Goal: Transaction & Acquisition: Purchase product/service

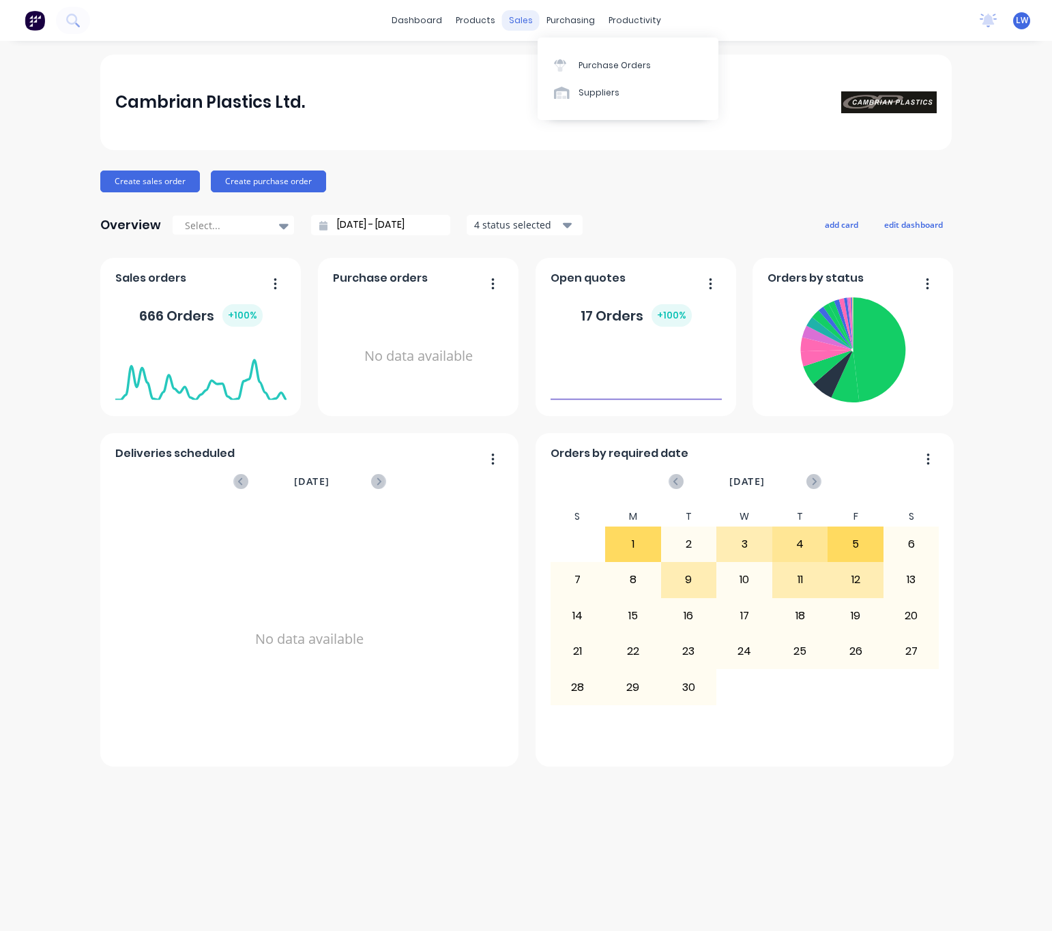
click at [531, 17] on div "sales" at bounding box center [521, 20] width 38 height 20
click at [569, 74] on link "Sales Orders" at bounding box center [593, 64] width 181 height 27
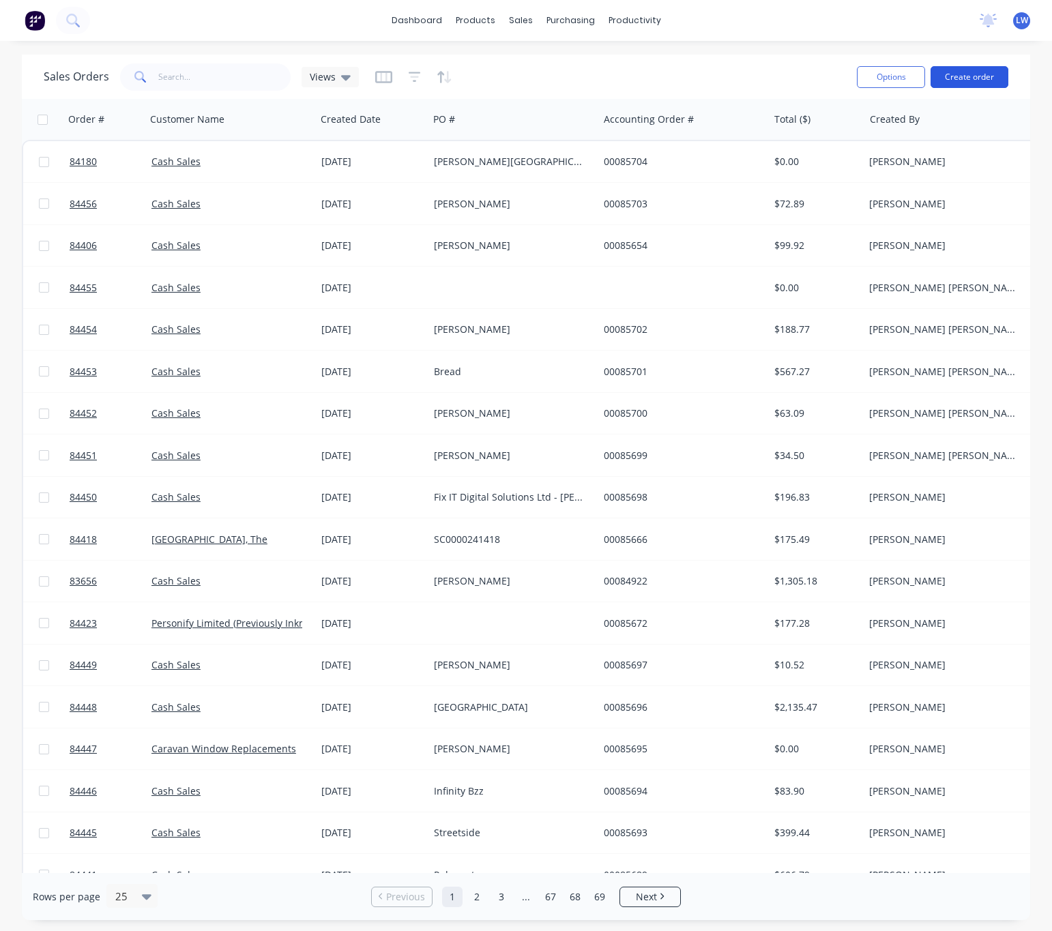
click at [959, 84] on button "Create order" at bounding box center [970, 77] width 78 height 22
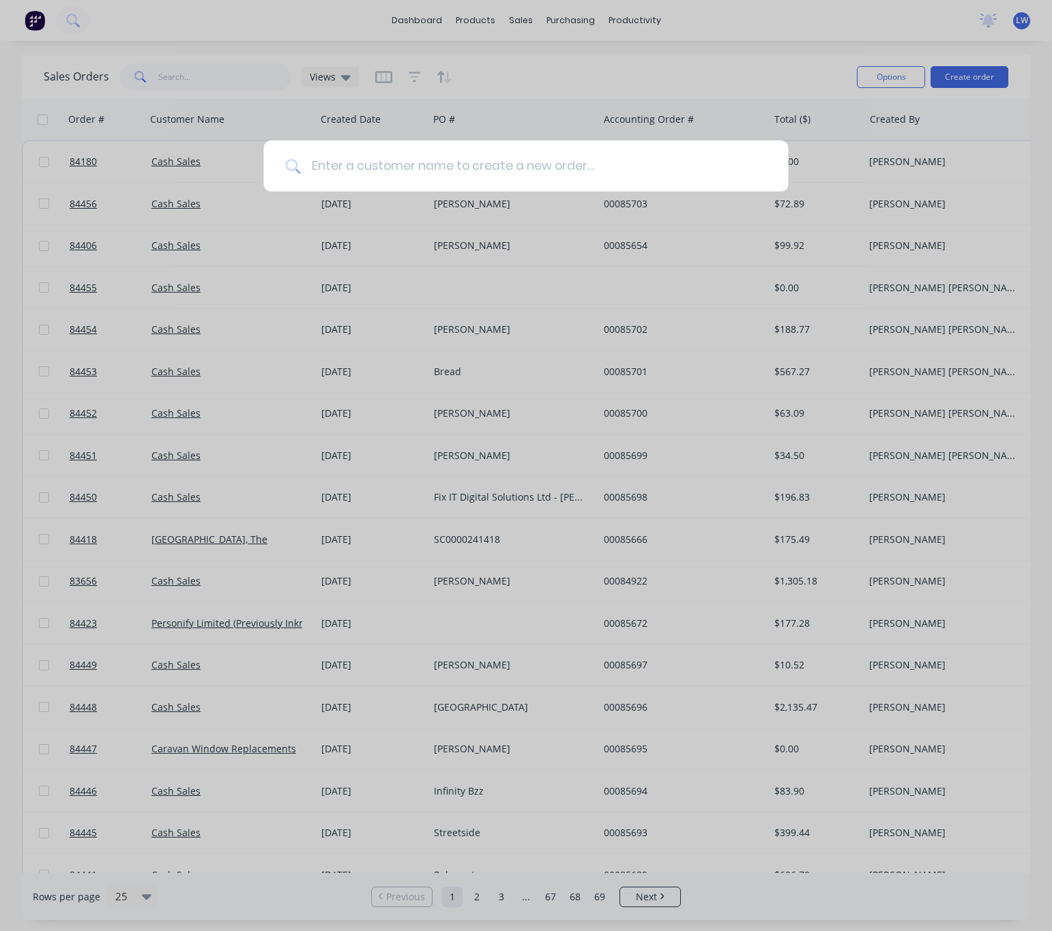
click at [338, 177] on input at bounding box center [533, 166] width 466 height 51
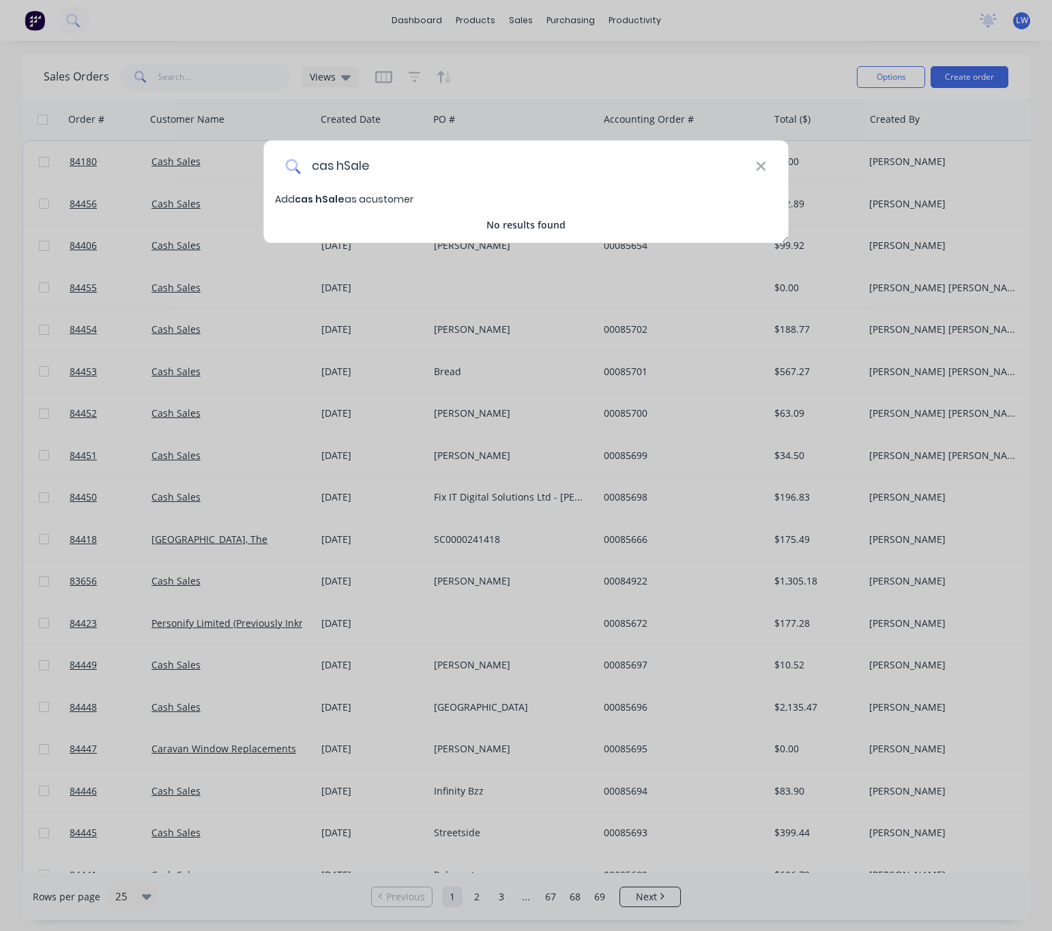
click at [340, 166] on input "cas hSale" at bounding box center [527, 166] width 455 height 51
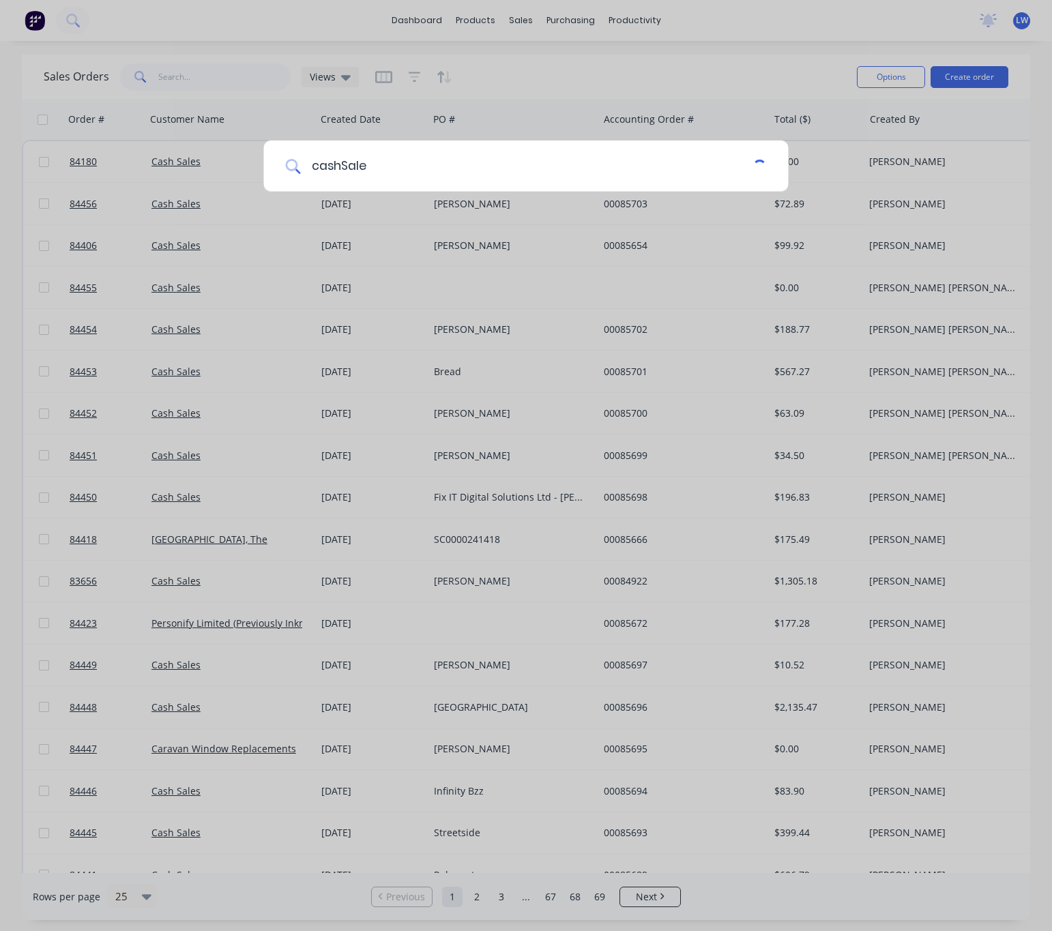
click at [342, 162] on input "cashSale" at bounding box center [526, 166] width 452 height 51
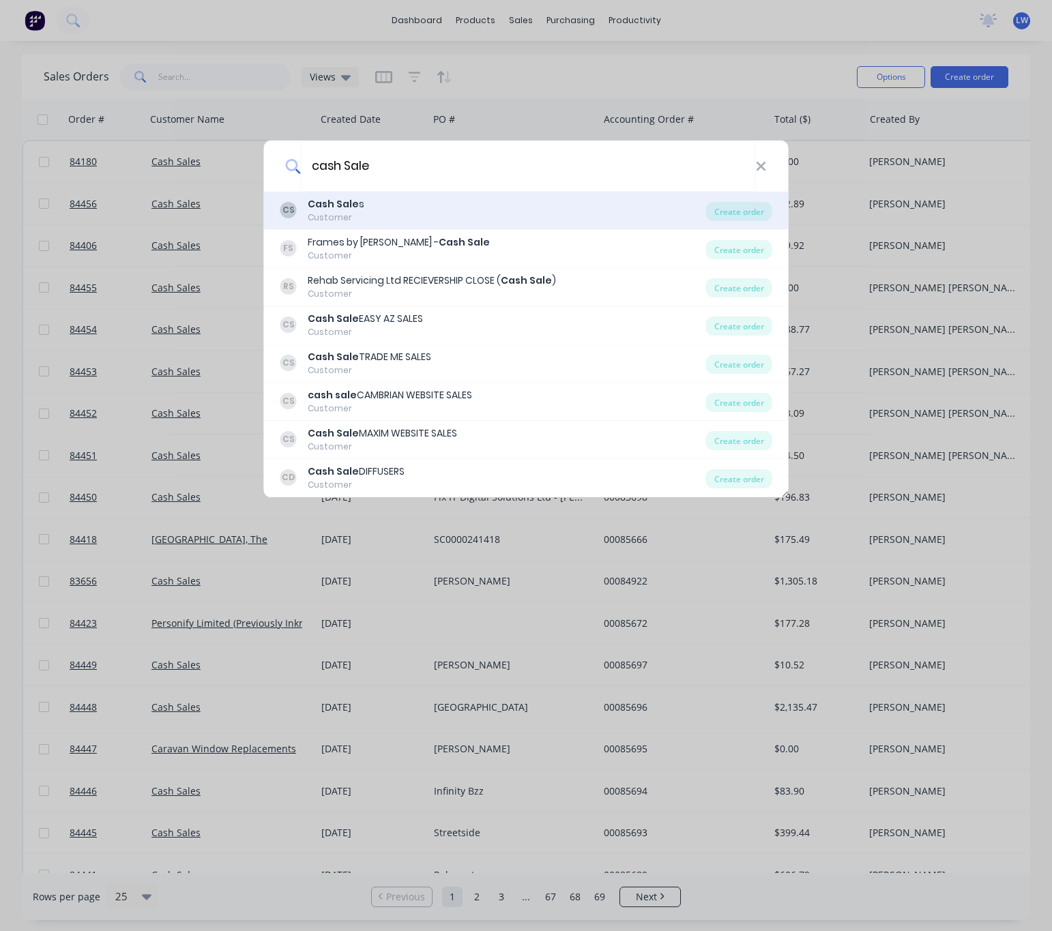
type input "cash Sale"
click at [518, 199] on div "CS Cash Sale s Customer" at bounding box center [493, 210] width 426 height 27
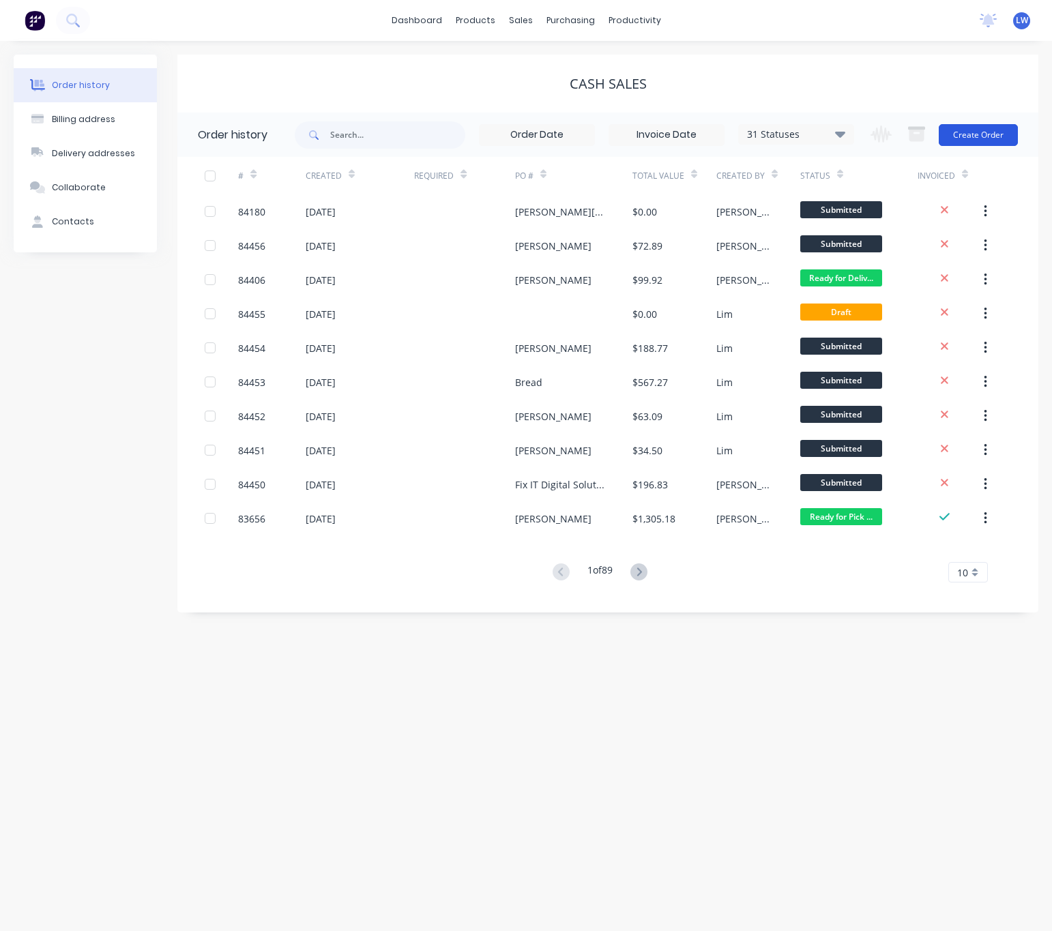
click at [993, 139] on button "Create Order" at bounding box center [978, 135] width 79 height 22
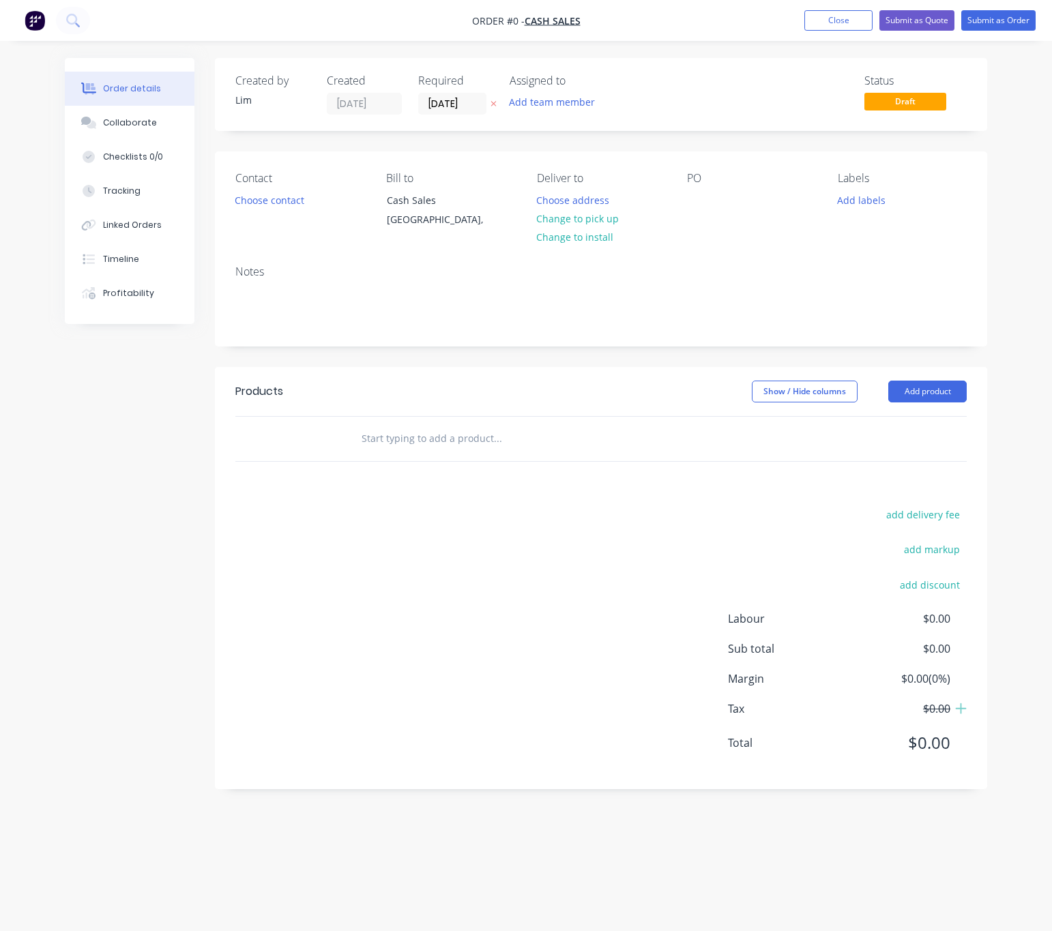
click at [488, 102] on button at bounding box center [493, 104] width 14 height 16
click at [252, 180] on div "Contact" at bounding box center [299, 178] width 129 height 13
click at [262, 199] on button "Choose contact" at bounding box center [270, 199] width 84 height 18
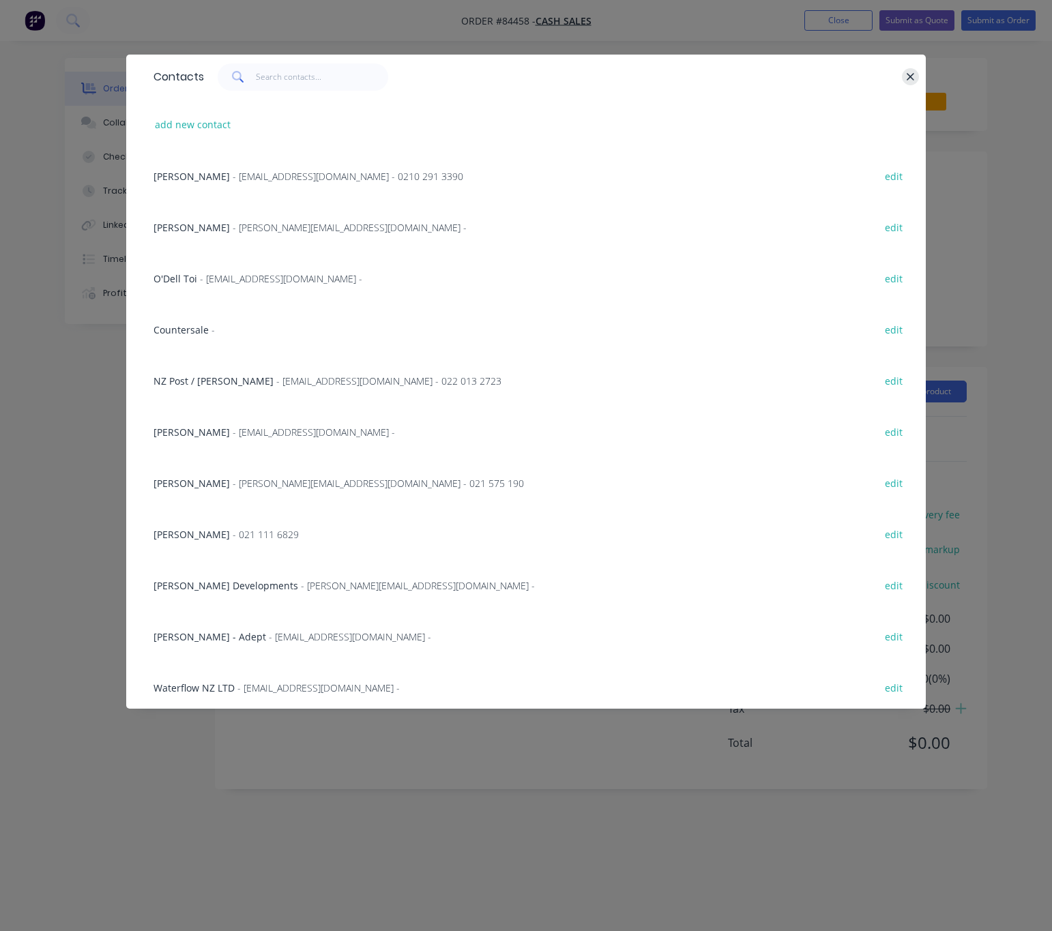
click at [907, 74] on icon "button" at bounding box center [911, 77] width 8 height 8
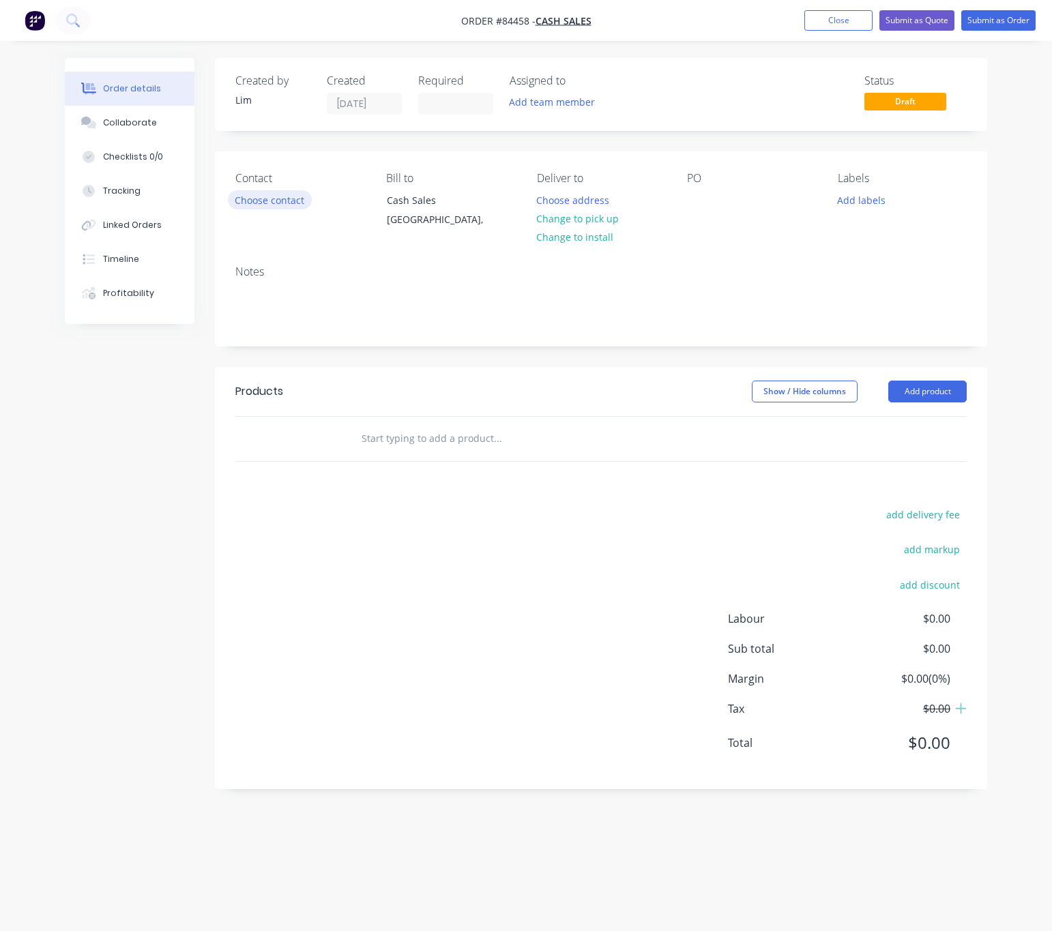
click at [291, 194] on button "Choose contact" at bounding box center [270, 199] width 84 height 18
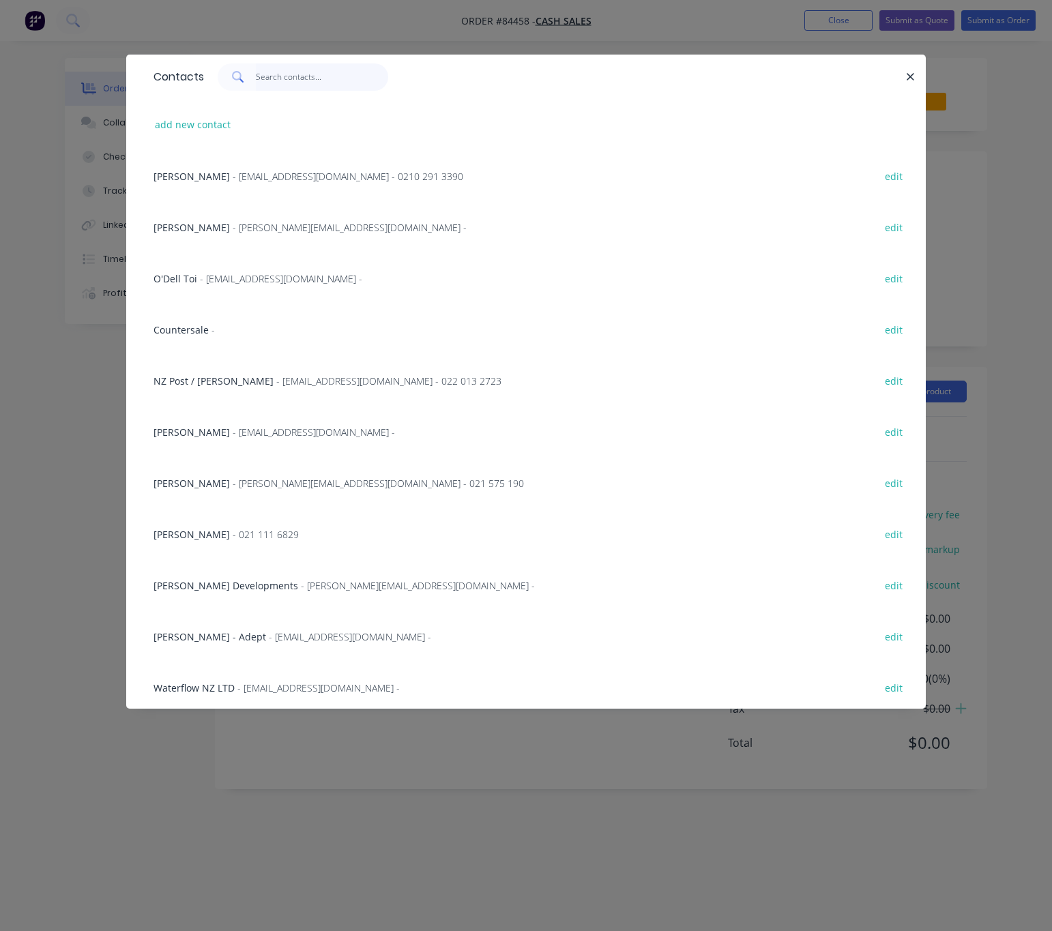
click at [306, 72] on input "text" at bounding box center [322, 76] width 133 height 27
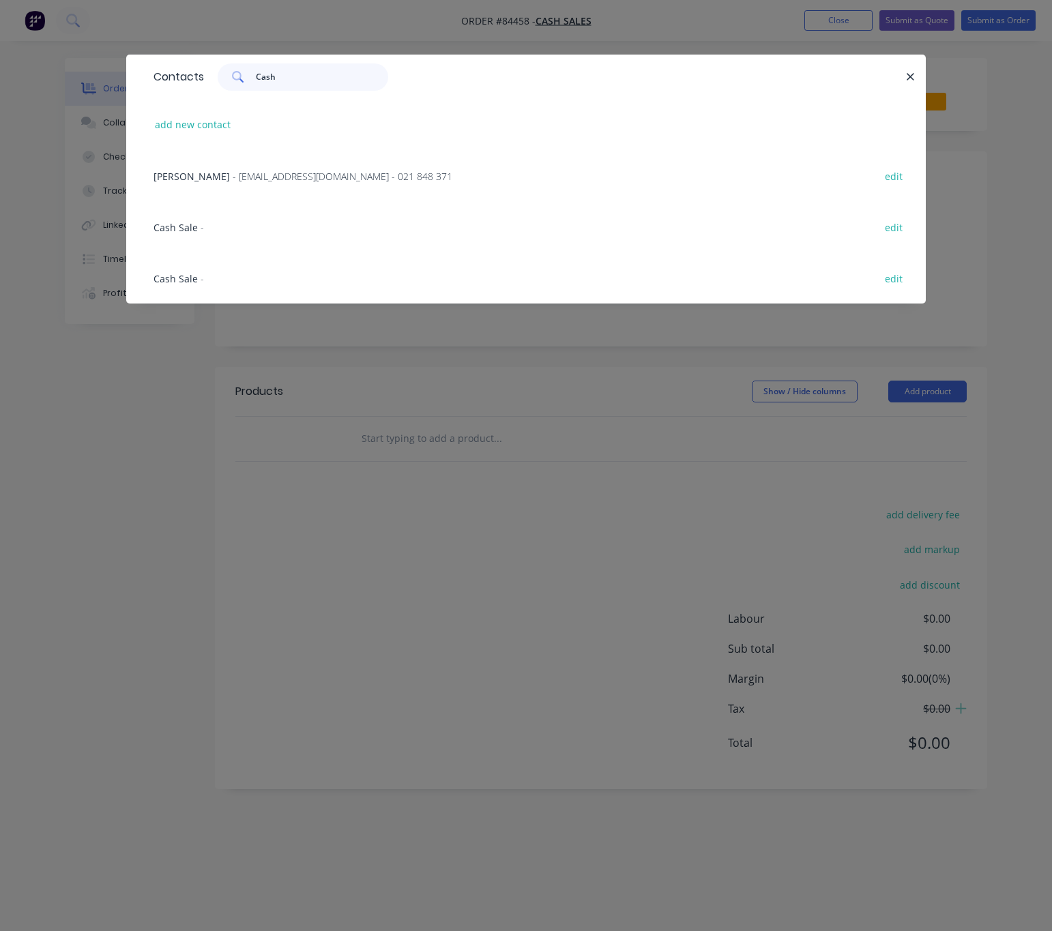
type input "Cash"
click at [212, 223] on div "Cash Sale - edit" at bounding box center [526, 226] width 759 height 51
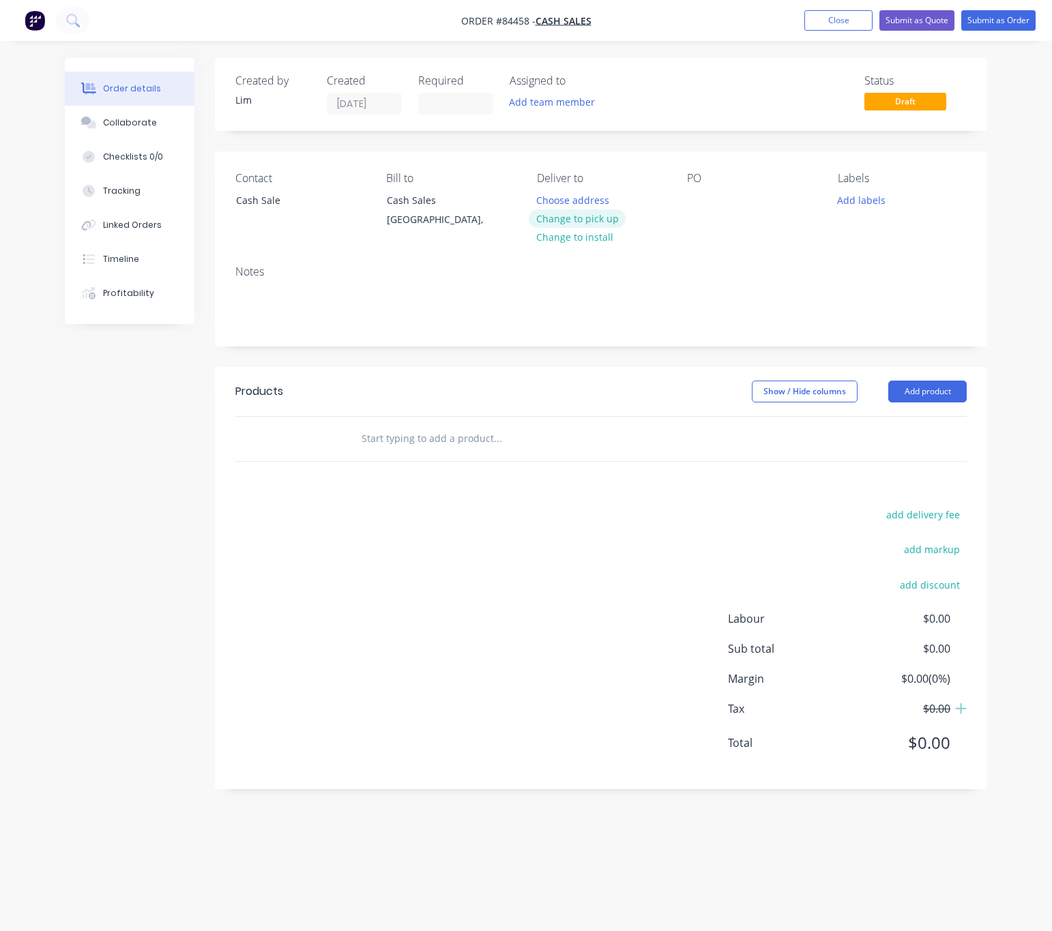
click at [596, 223] on button "Change to pick up" at bounding box center [577, 218] width 97 height 18
click at [693, 205] on div at bounding box center [698, 200] width 22 height 20
click at [719, 201] on div "Cas hSale" at bounding box center [720, 200] width 66 height 20
click at [721, 199] on div "CashSale" at bounding box center [718, 200] width 63 height 20
click at [860, 201] on button "Add labels" at bounding box center [861, 199] width 63 height 18
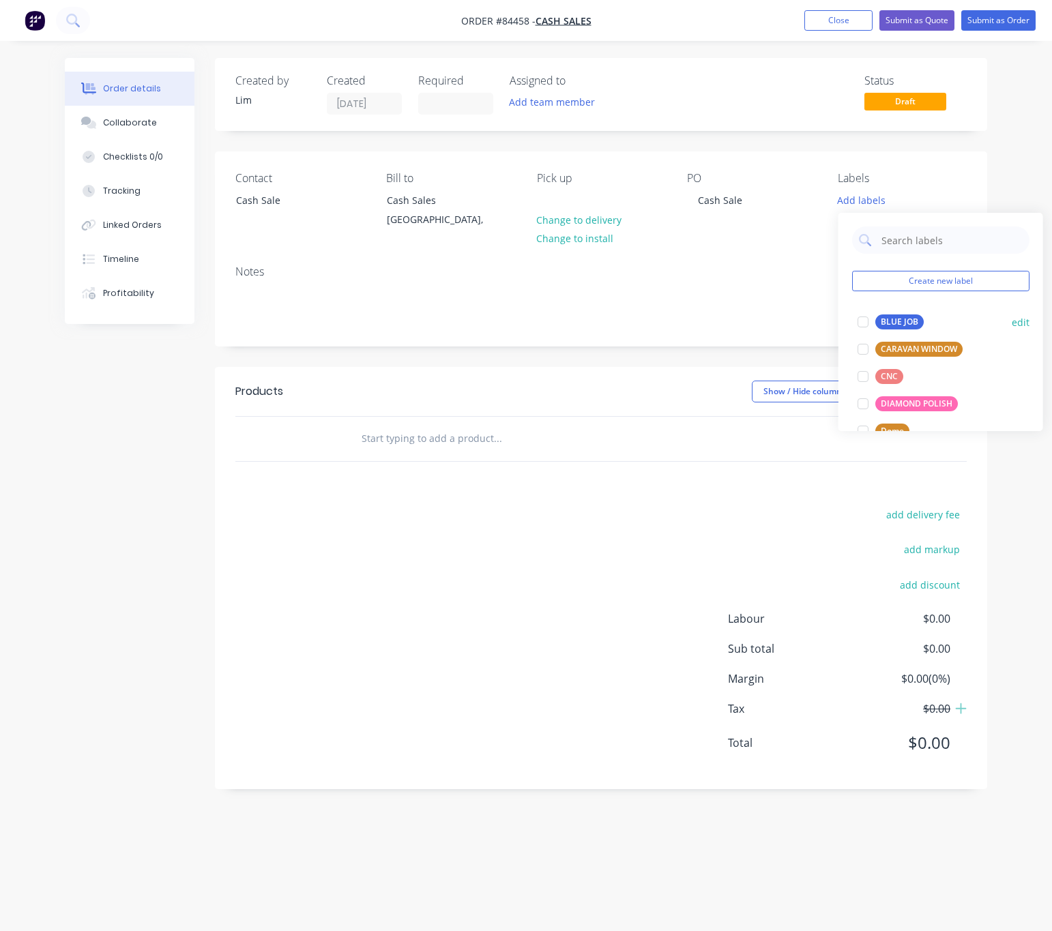
click at [903, 323] on div "BLUE JOB" at bounding box center [899, 322] width 48 height 15
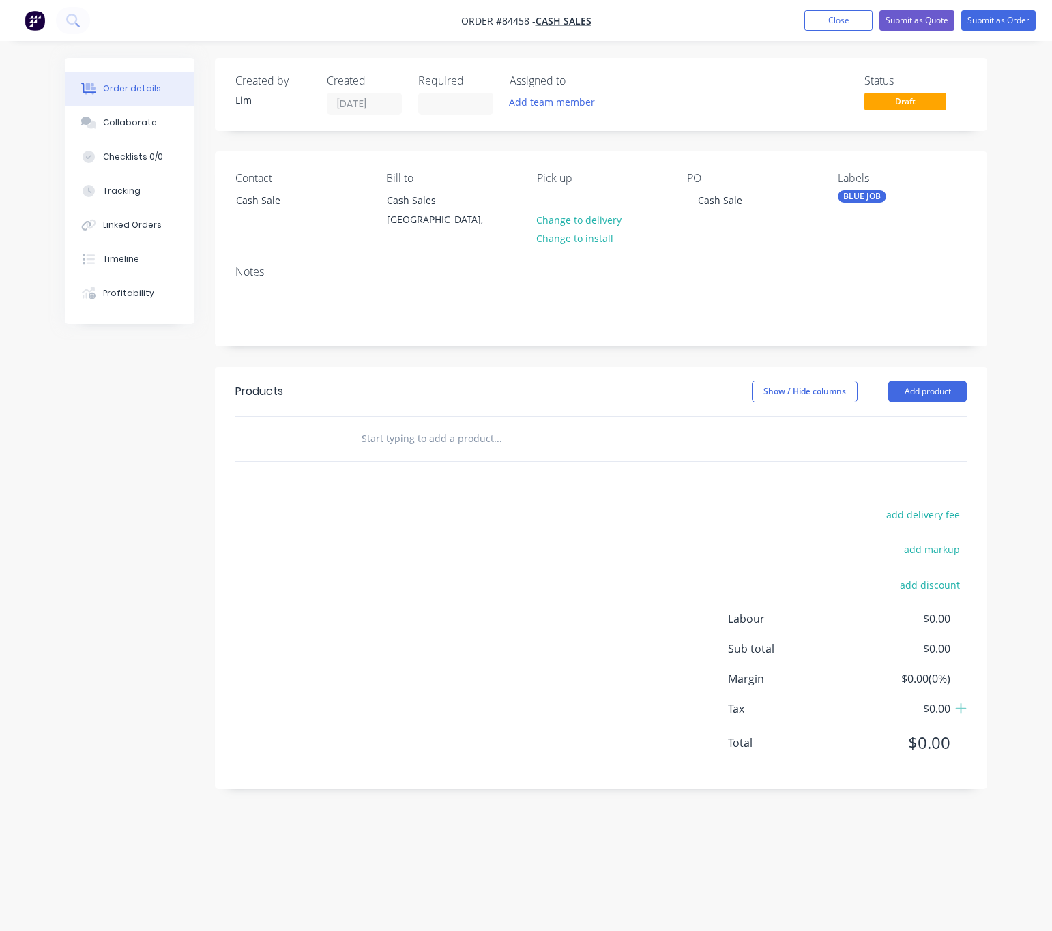
drag, startPoint x: 467, startPoint y: 430, endPoint x: 490, endPoint y: 435, distance: 23.7
click at [467, 431] on input "text" at bounding box center [497, 438] width 273 height 27
click at [405, 609] on div "add delivery fee add markup add discount Labour $0.00 Sub total $0.00 Margin $0…" at bounding box center [600, 637] width 731 height 263
click at [872, 201] on div "BLUE JOB" at bounding box center [862, 196] width 48 height 12
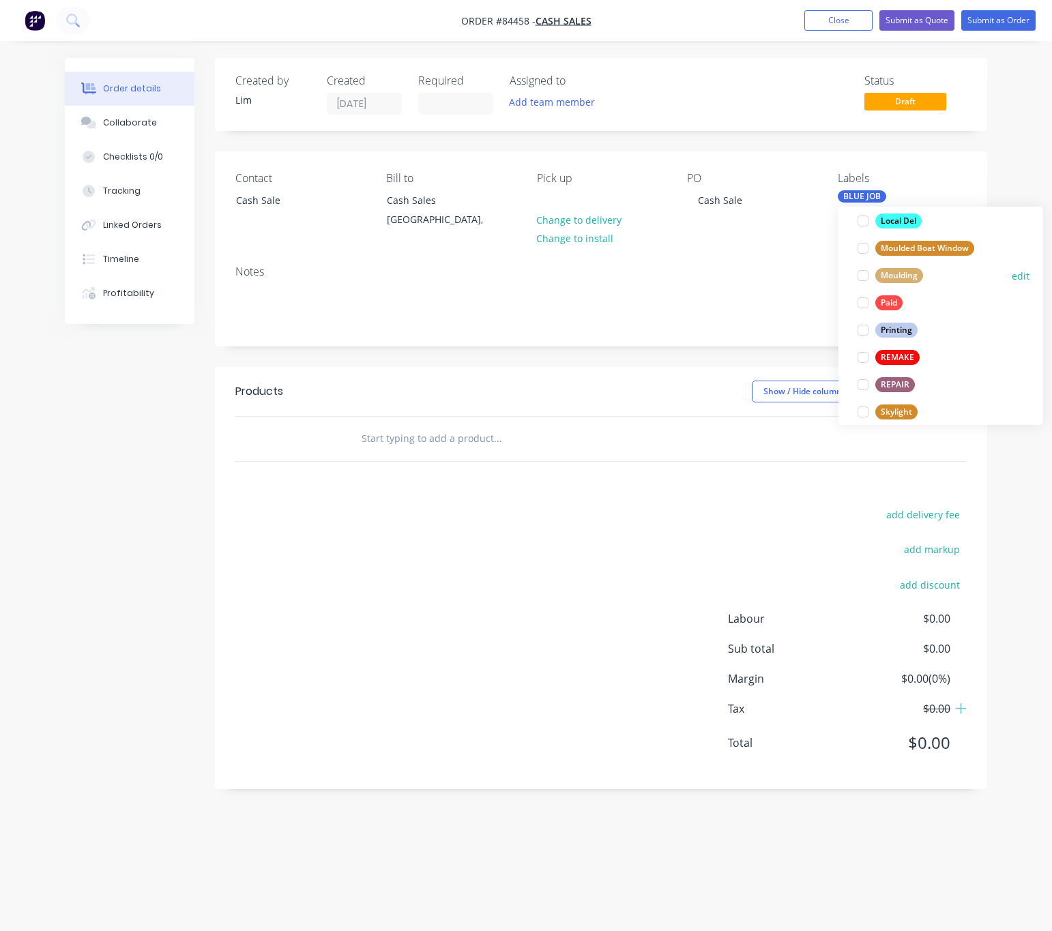
scroll to position [512, 0]
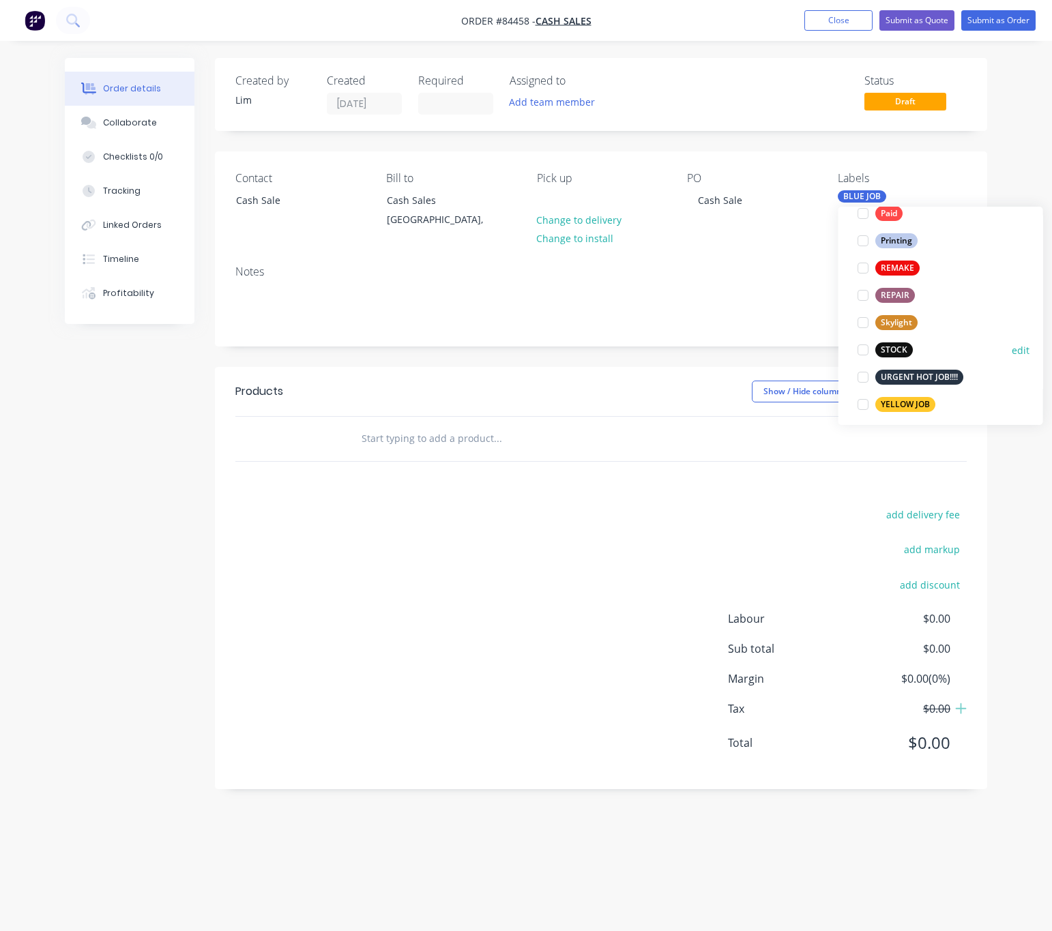
drag, startPoint x: 893, startPoint y: 350, endPoint x: 788, endPoint y: 418, distance: 124.9
click at [893, 349] on div "STOCK" at bounding box center [894, 350] width 38 height 15
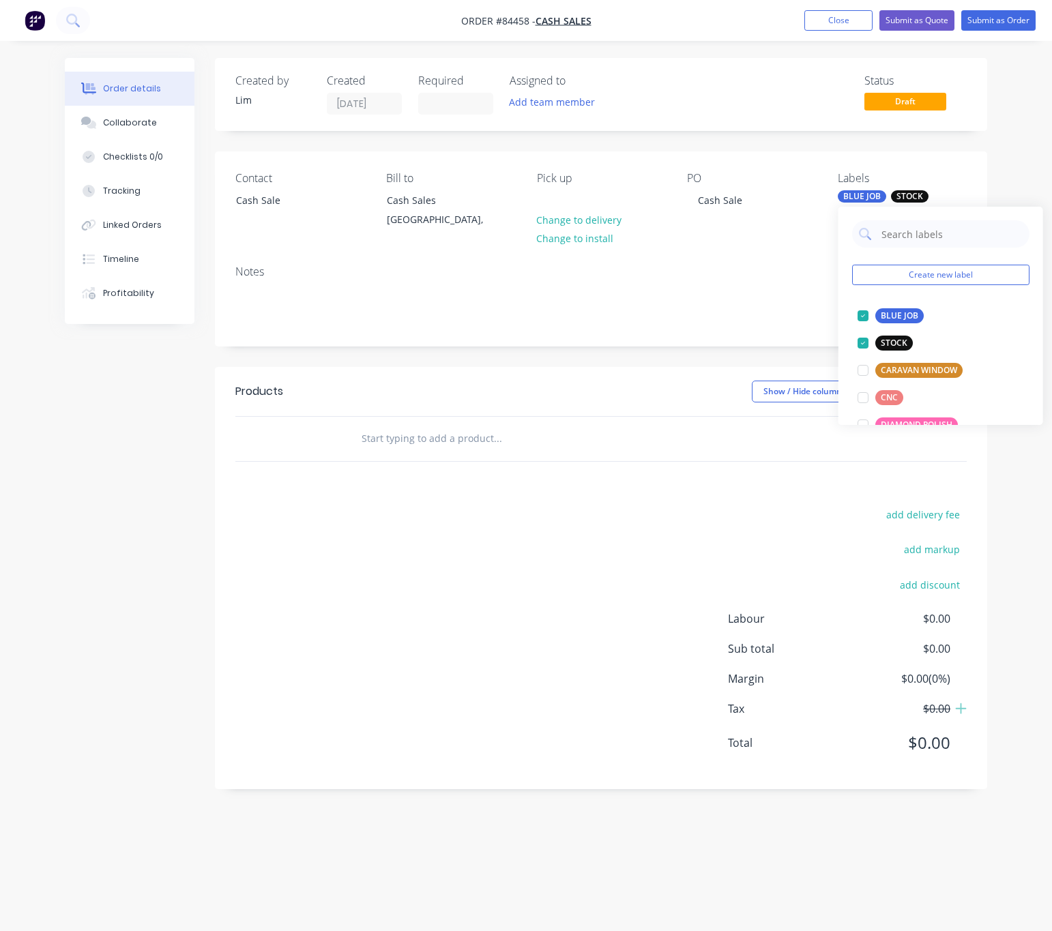
drag, startPoint x: 529, startPoint y: 524, endPoint x: 518, endPoint y: 524, distance: 10.9
click at [528, 524] on div "add delivery fee add markup add discount Labour $0.00 Sub total $0.00 Margin $0…" at bounding box center [600, 637] width 731 height 263
click at [416, 431] on input "text" at bounding box center [497, 438] width 273 height 27
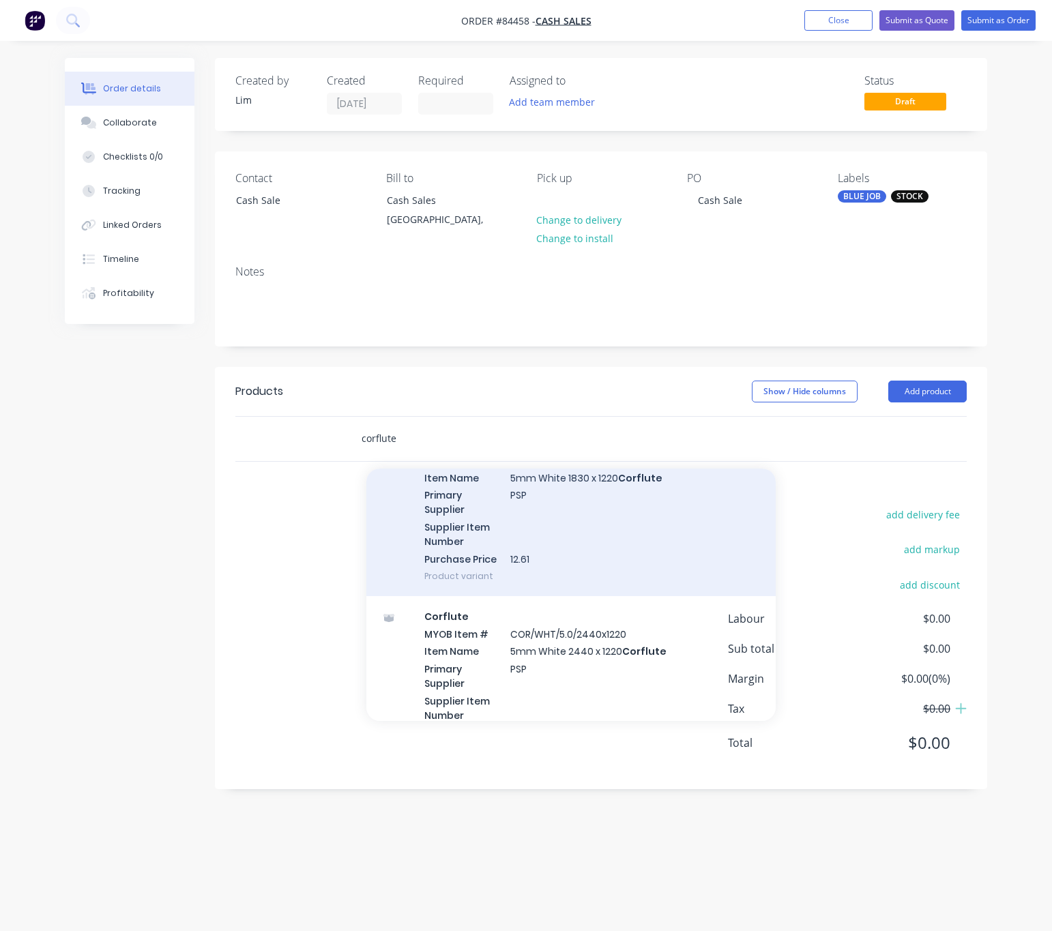
scroll to position [1331, 0]
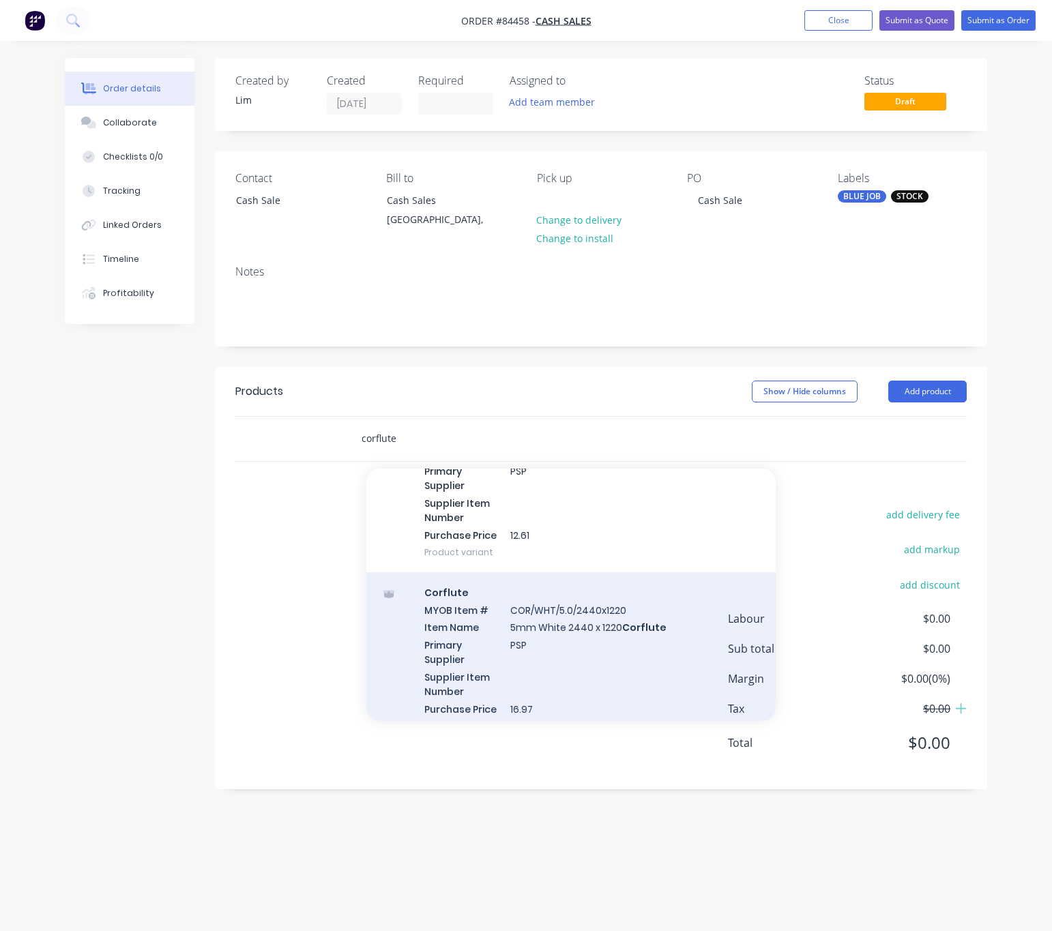
type input "corflute"
click at [618, 670] on div "Corflute MYOB Item # COR/WHT/5.0/2440x1220 Item Name 5mm White 2440 x 1220 Corf…" at bounding box center [570, 659] width 409 height 174
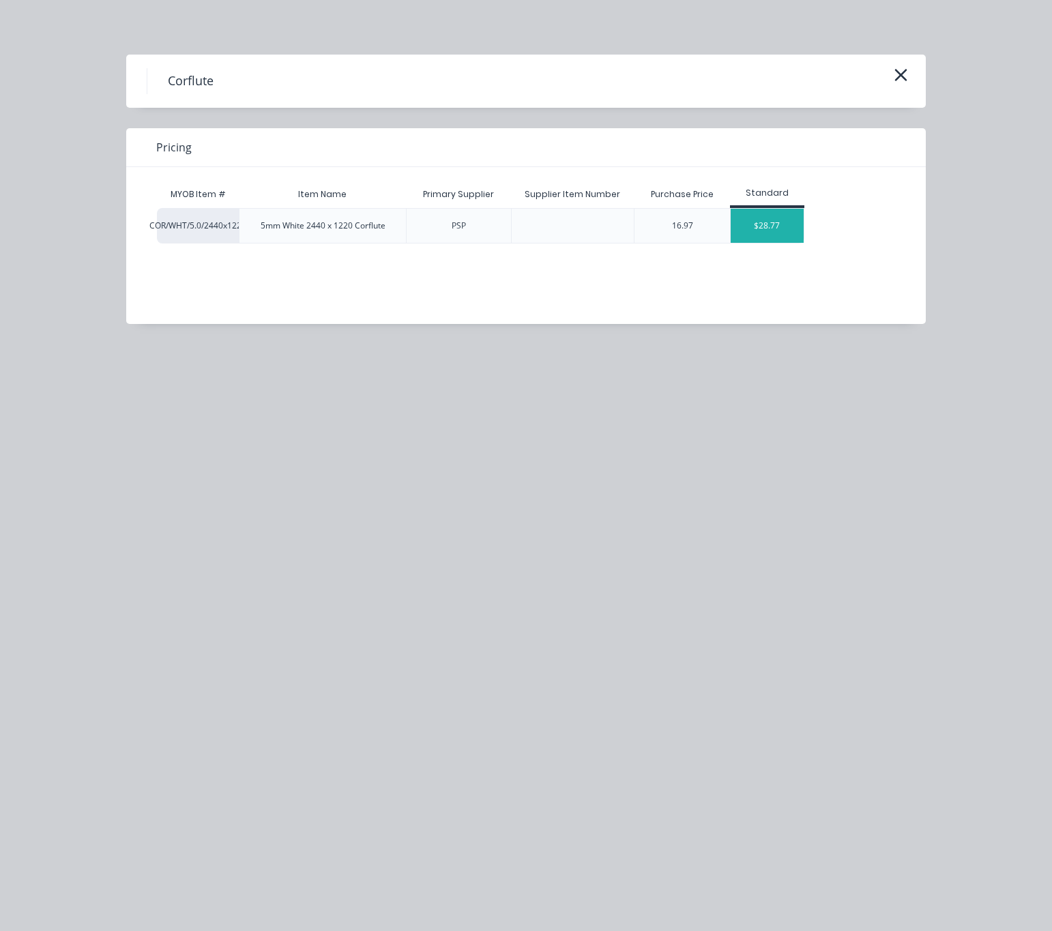
click at [750, 238] on div "$28.77" at bounding box center [767, 226] width 73 height 34
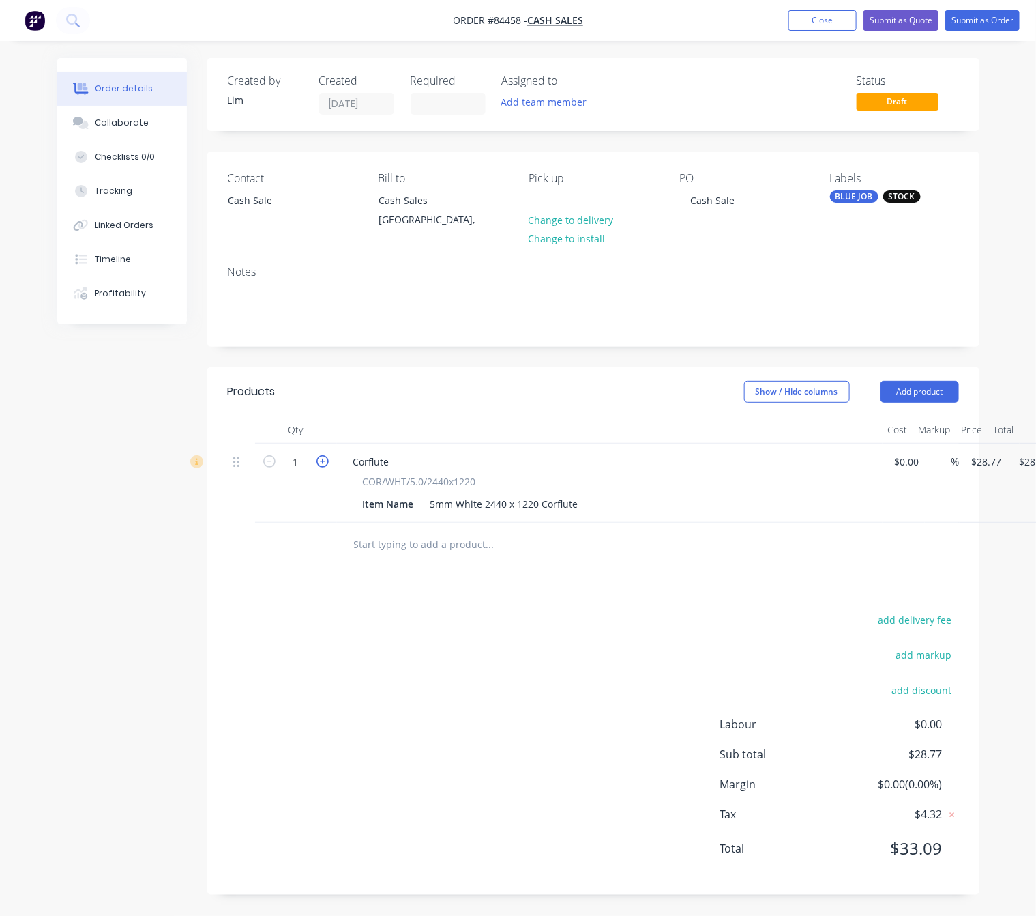
click at [322, 463] on icon "button" at bounding box center [323, 461] width 12 height 12
type input "2"
type input "$57.54"
click at [418, 721] on div "add delivery fee add markup add discount Labour $0.00 Sub total $57.54 Margin $…" at bounding box center [593, 742] width 731 height 263
click at [995, 18] on button "Submit as Order" at bounding box center [983, 20] width 74 height 20
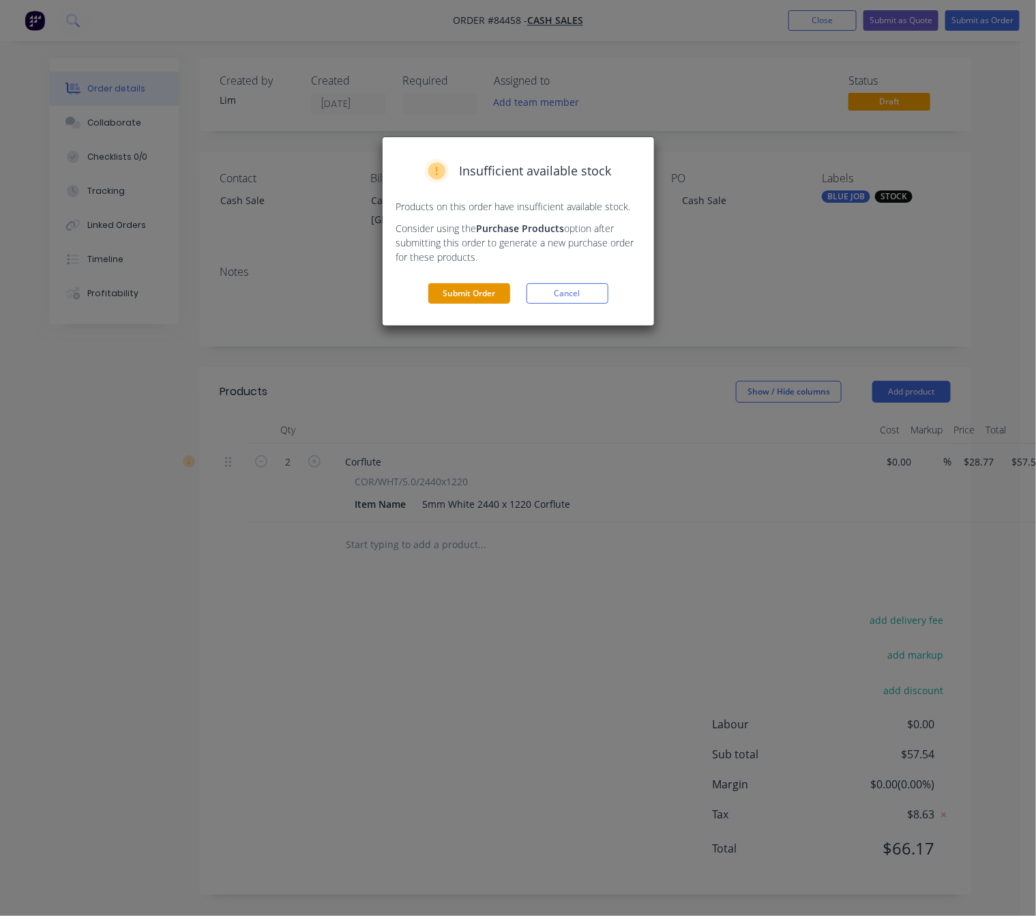
click at [482, 289] on button "Submit Order" at bounding box center [469, 293] width 82 height 20
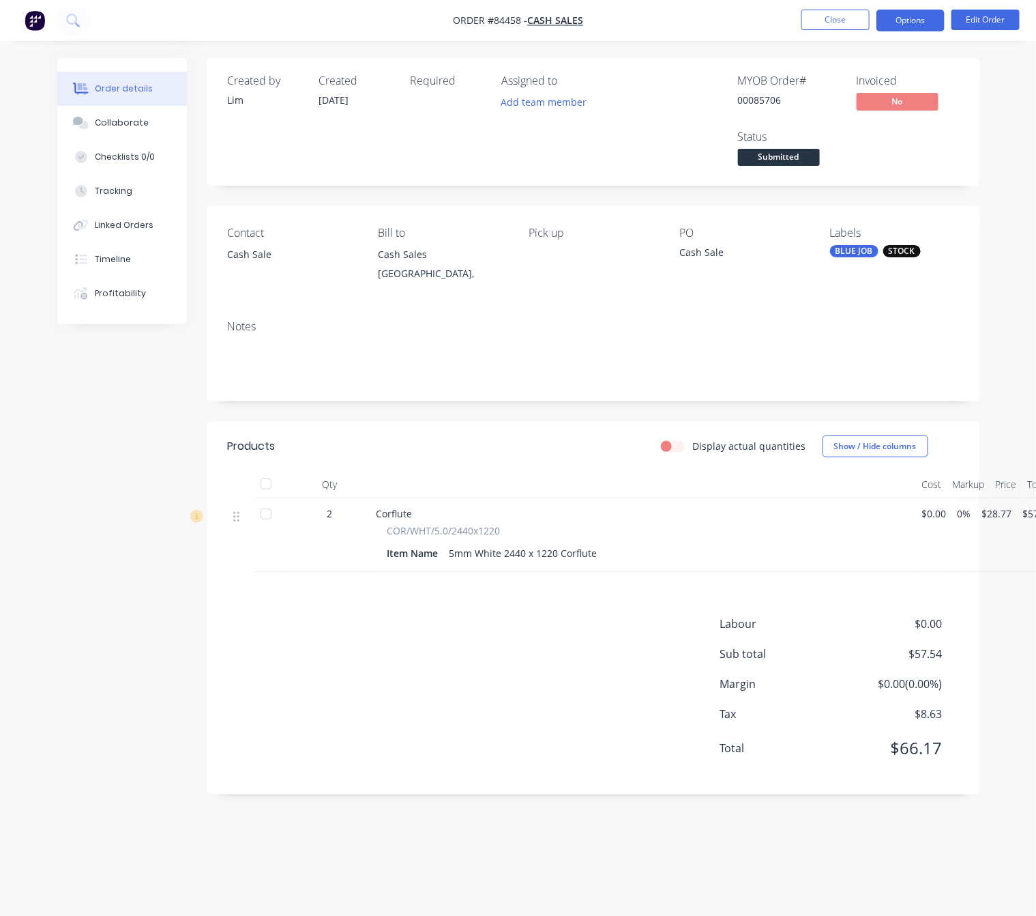
click at [901, 29] on button "Options" at bounding box center [911, 21] width 68 height 22
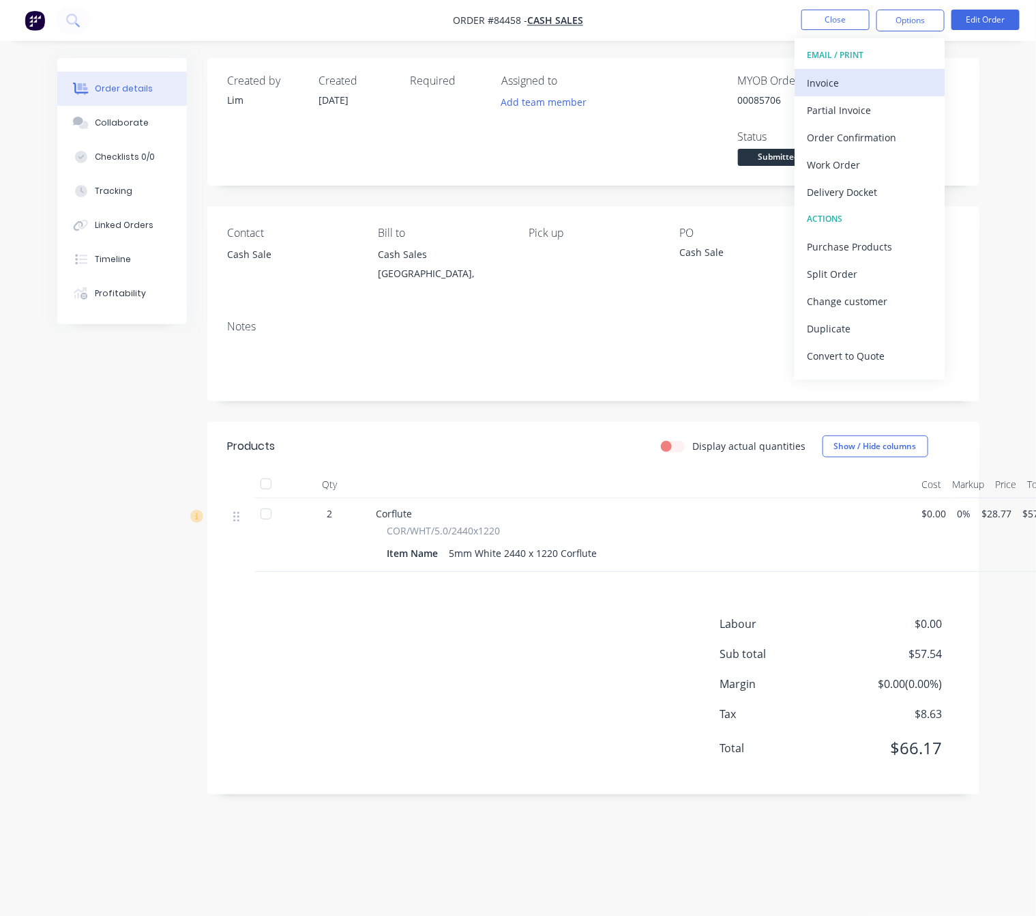
click at [852, 84] on div "Invoice" at bounding box center [870, 83] width 126 height 20
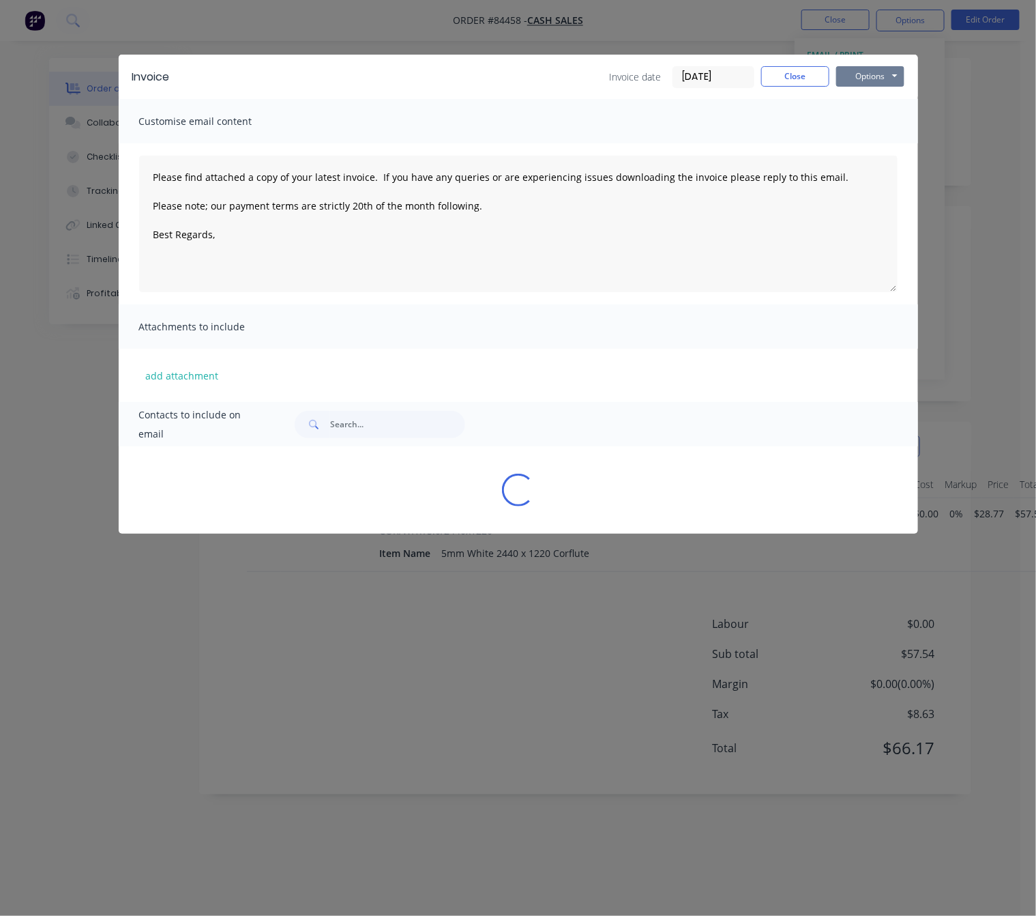
click at [877, 76] on button "Options" at bounding box center [871, 76] width 68 height 20
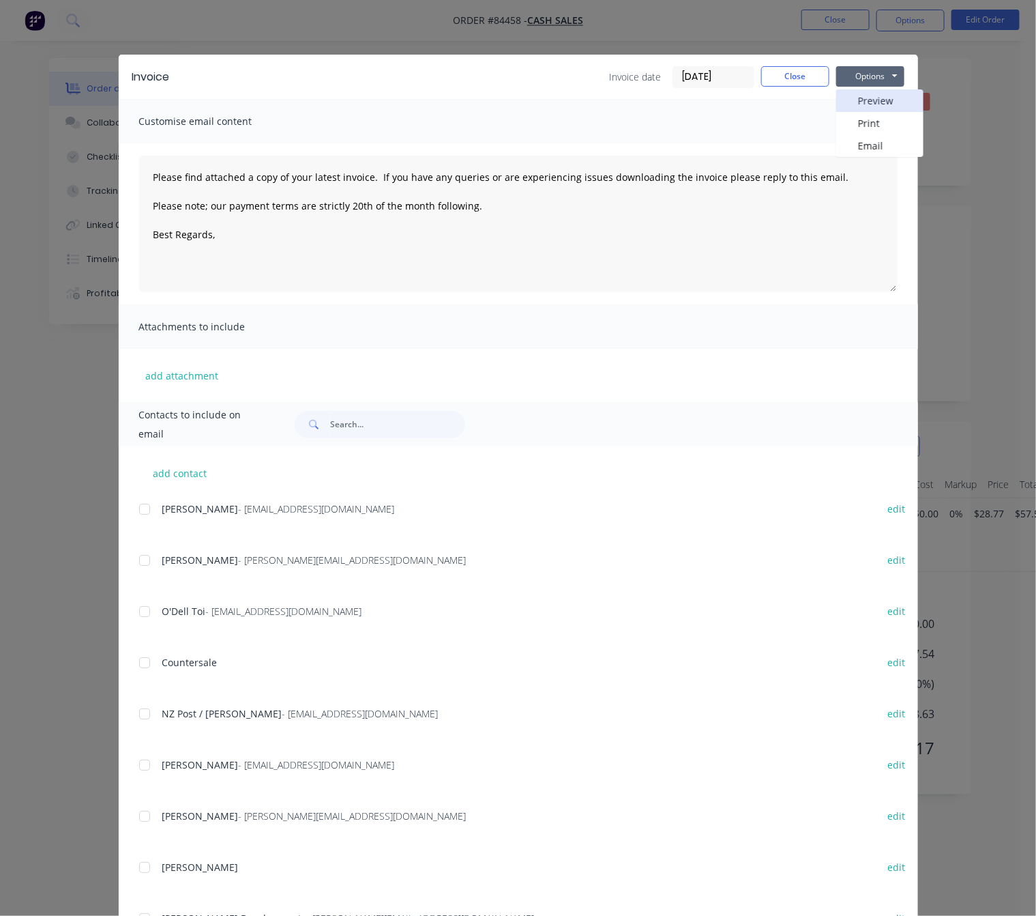
click at [888, 93] on button "Preview" at bounding box center [880, 100] width 87 height 23
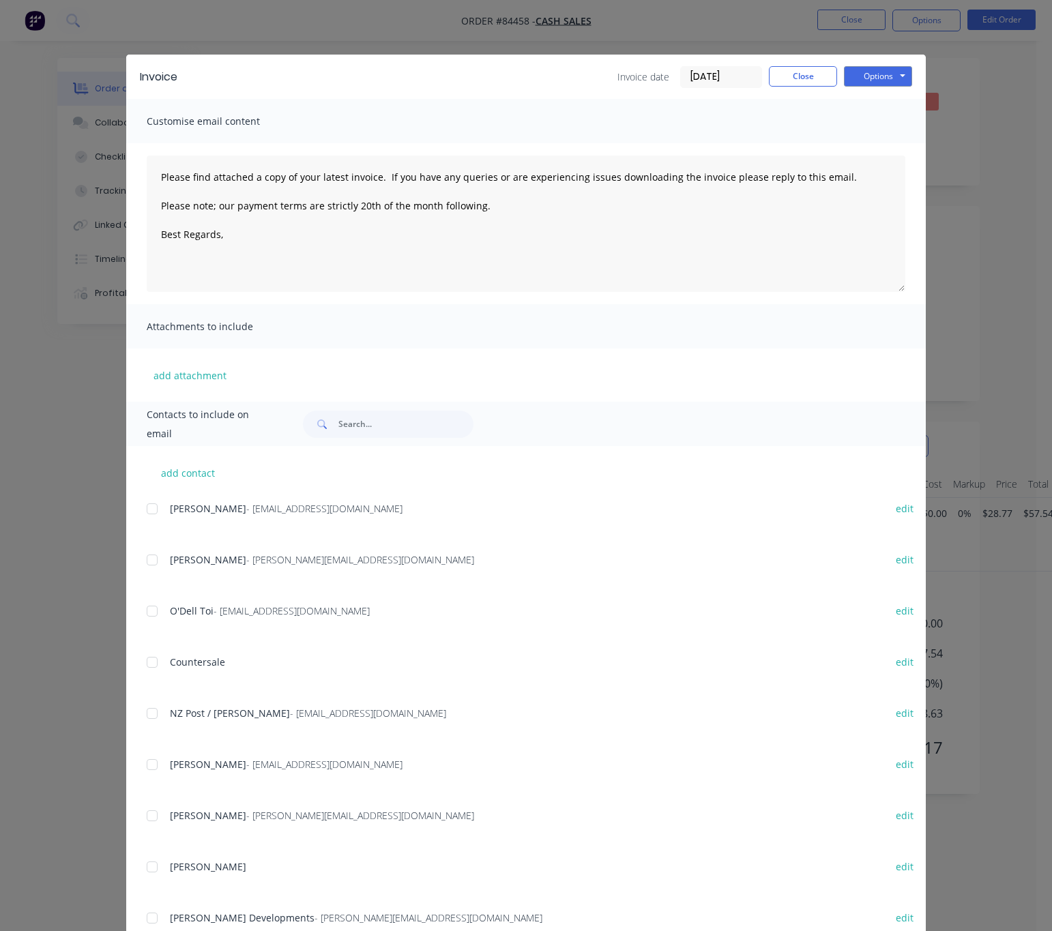
type textarea "Please find attached a copy of your latest invoice. If you have any queries or …"
